Goal: Check status

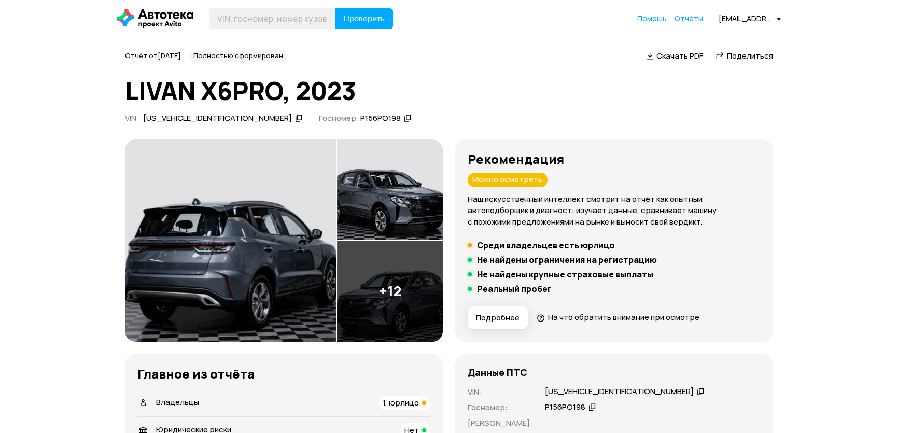
click at [250, 256] on img at bounding box center [230, 240] width 211 height 202
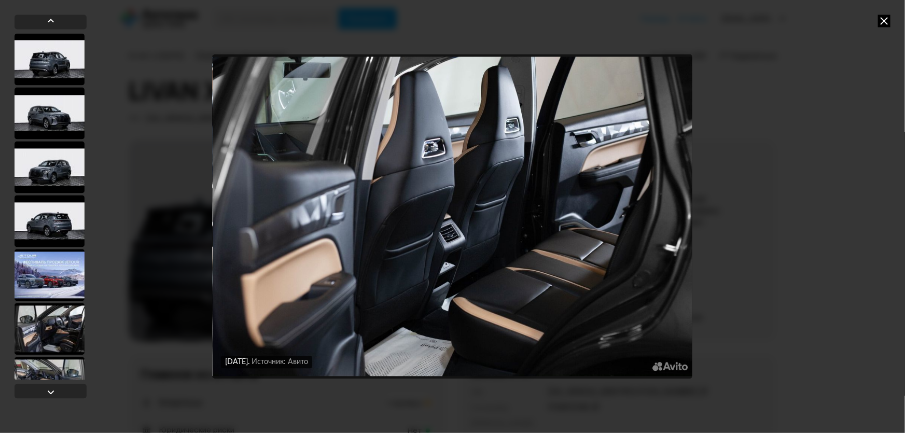
click at [885, 21] on icon at bounding box center [884, 21] width 12 height 12
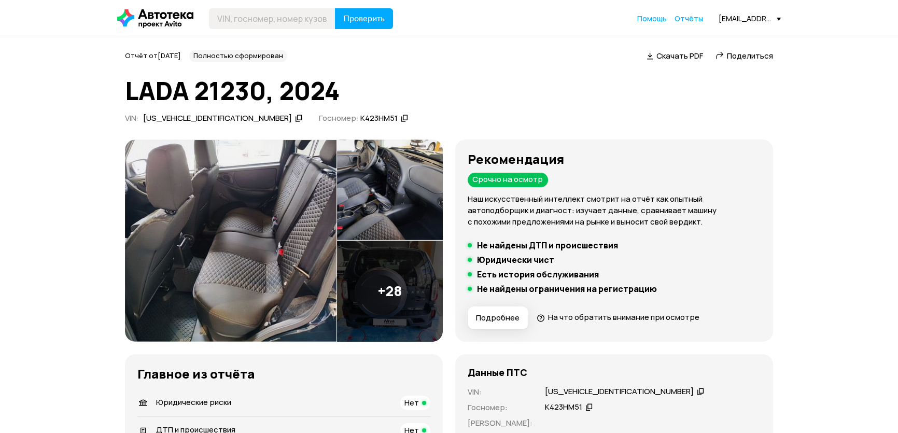
click at [396, 285] on img at bounding box center [390, 291] width 106 height 101
